Goal: Task Accomplishment & Management: Manage account settings

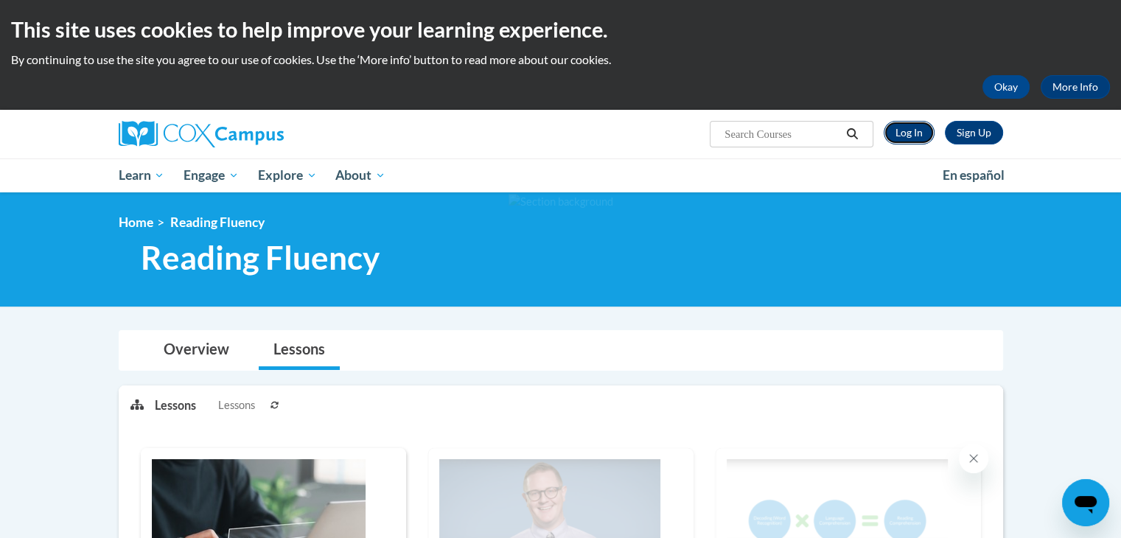
click at [923, 133] on link "Log In" at bounding box center [909, 133] width 51 height 24
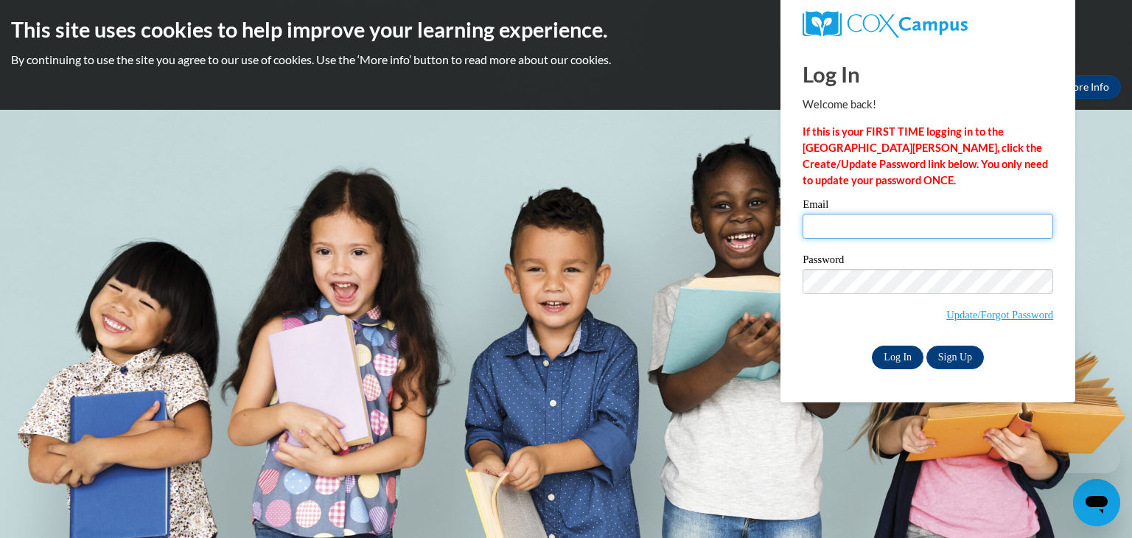
type input "saltzmre@wauwatosa.k12.wi.us"
click at [901, 356] on input "Log In" at bounding box center [898, 358] width 52 height 24
